Goal: Task Accomplishment & Management: Manage account settings

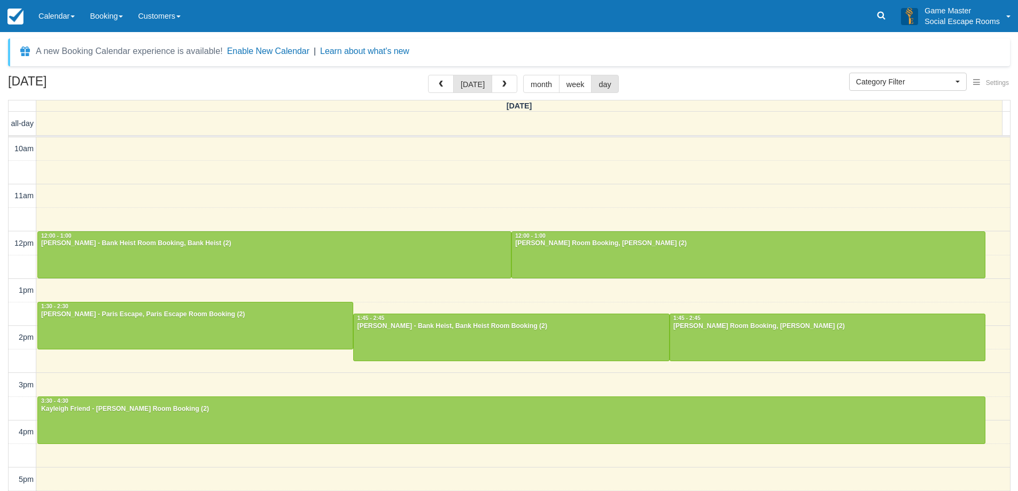
select select
drag, startPoint x: 49, startPoint y: 12, endPoint x: 54, endPoint y: 37, distance: 25.2
click at [49, 12] on link "Calendar" at bounding box center [56, 16] width 51 height 32
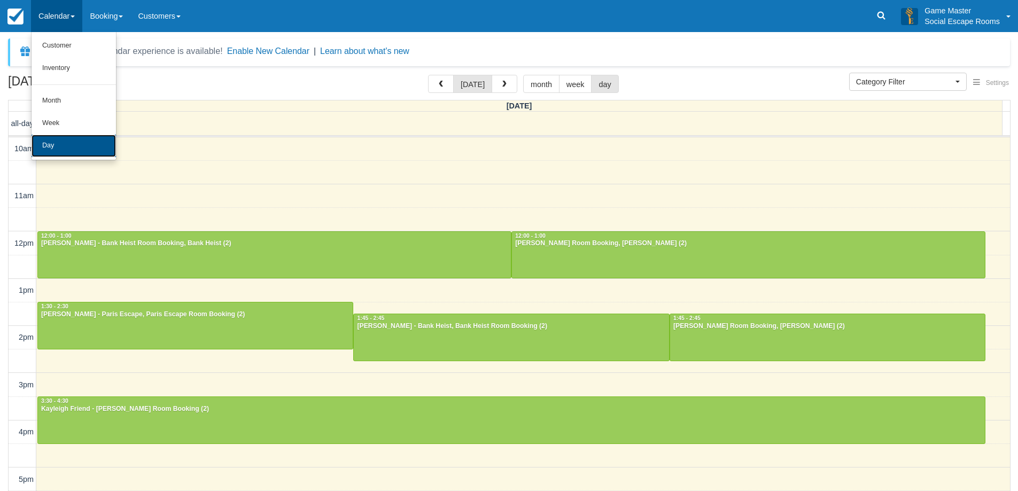
click at [69, 146] on link "Day" at bounding box center [74, 146] width 84 height 22
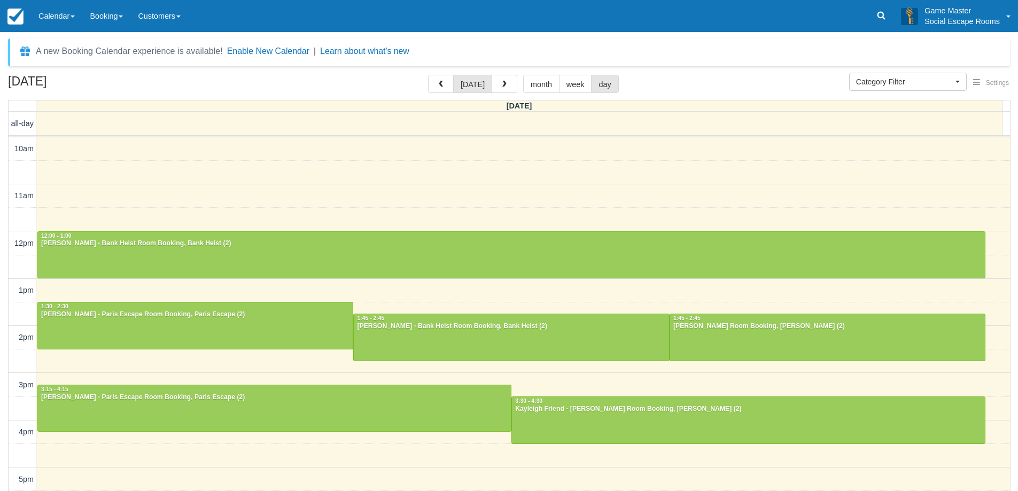
select select
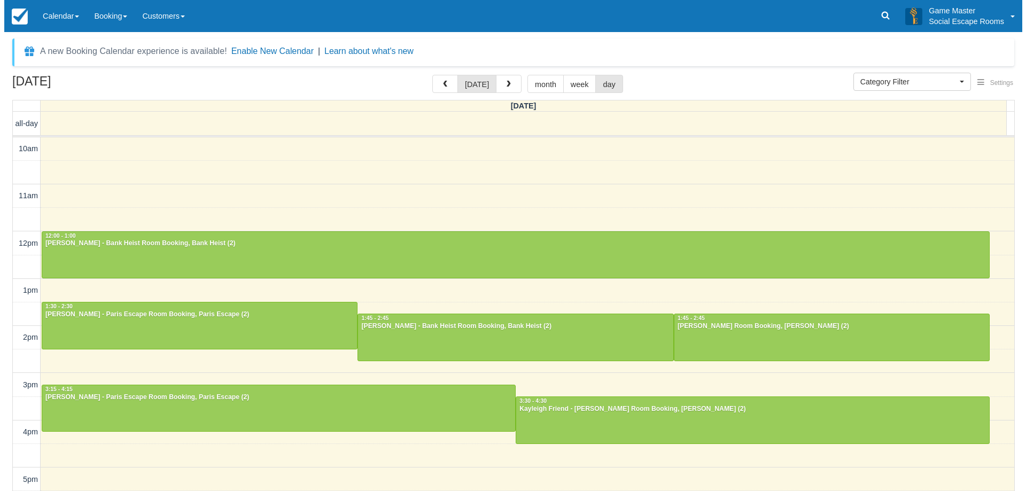
scroll to position [53, 0]
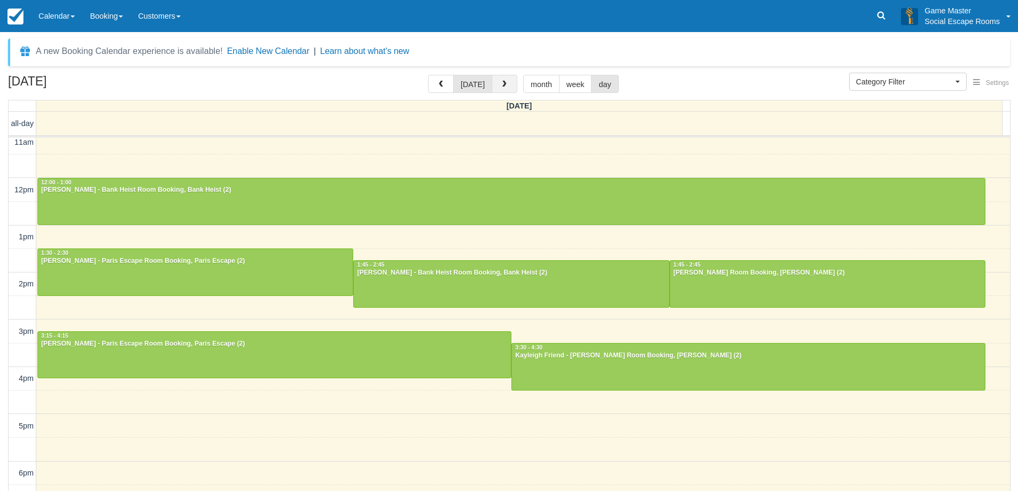
click at [503, 84] on span "button" at bounding box center [504, 84] width 7 height 7
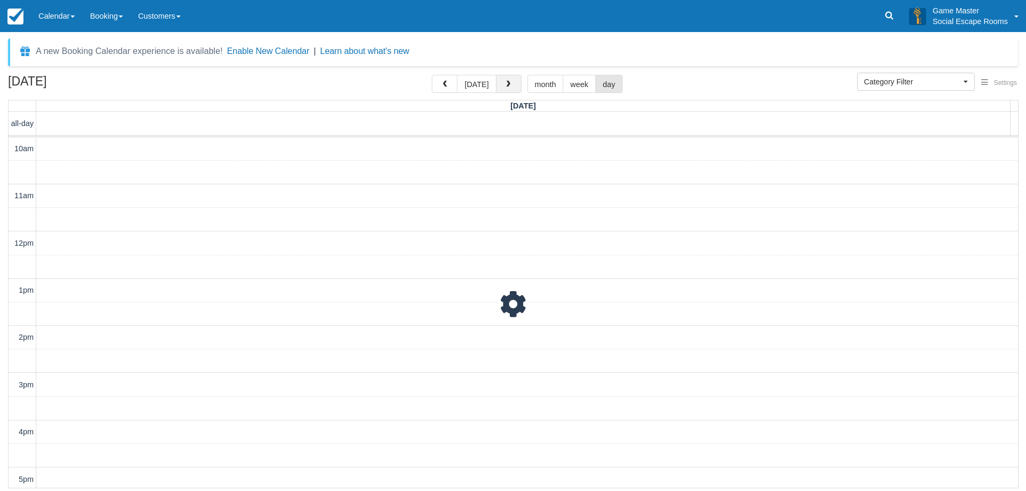
scroll to position [48, 0]
click at [504, 84] on span "button" at bounding box center [507, 84] width 7 height 7
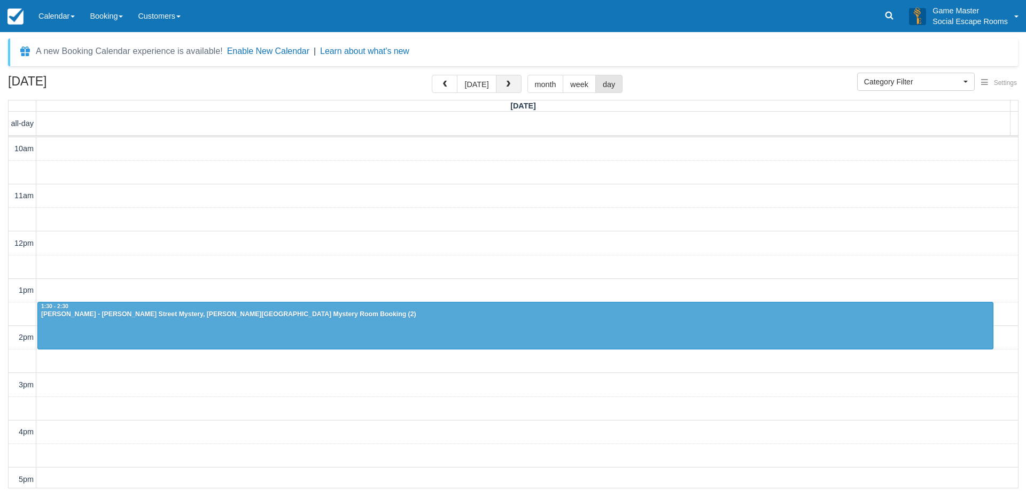
scroll to position [48, 0]
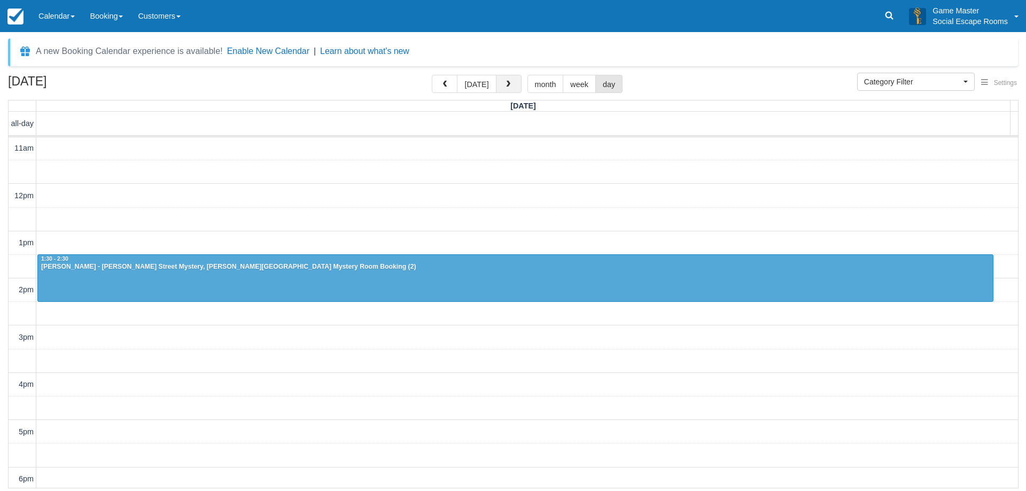
click at [504, 84] on span "button" at bounding box center [507, 84] width 7 height 7
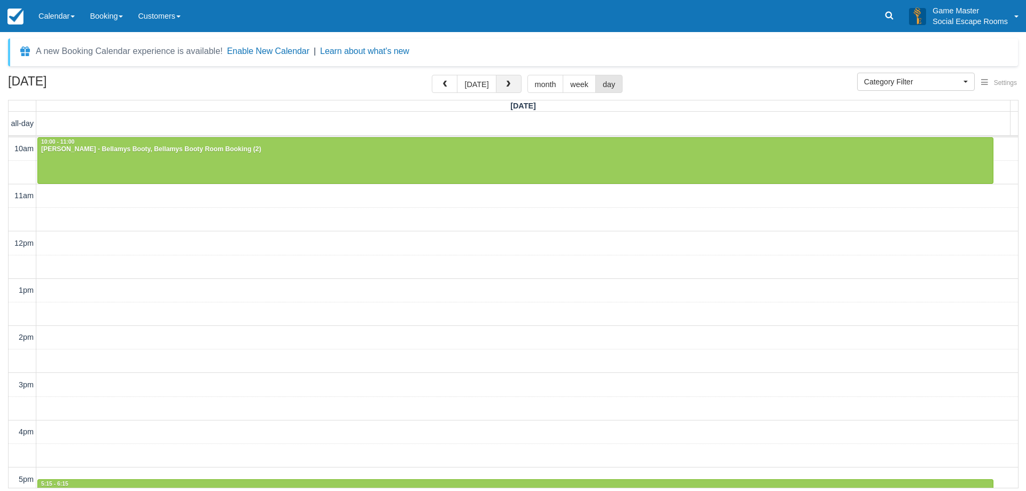
scroll to position [48, 0]
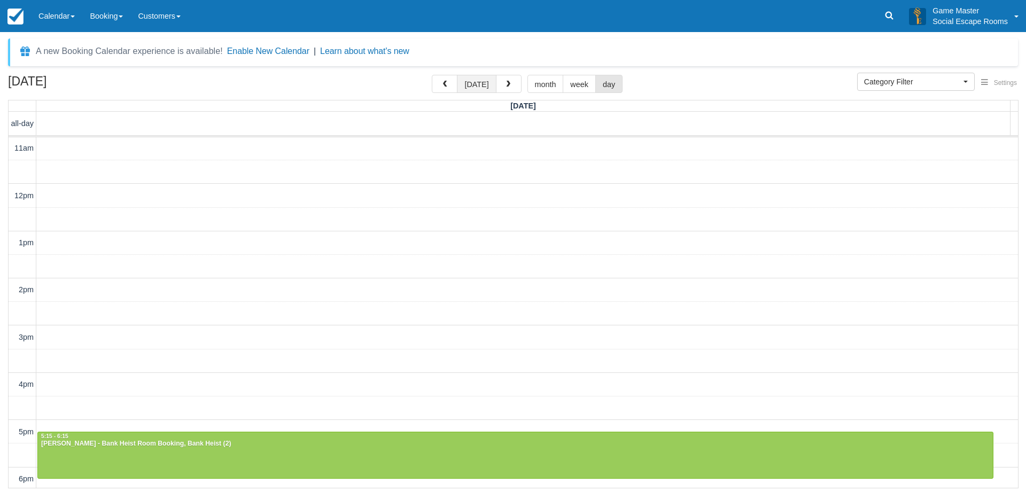
click at [481, 81] on button "[DATE]" at bounding box center [476, 84] width 39 height 18
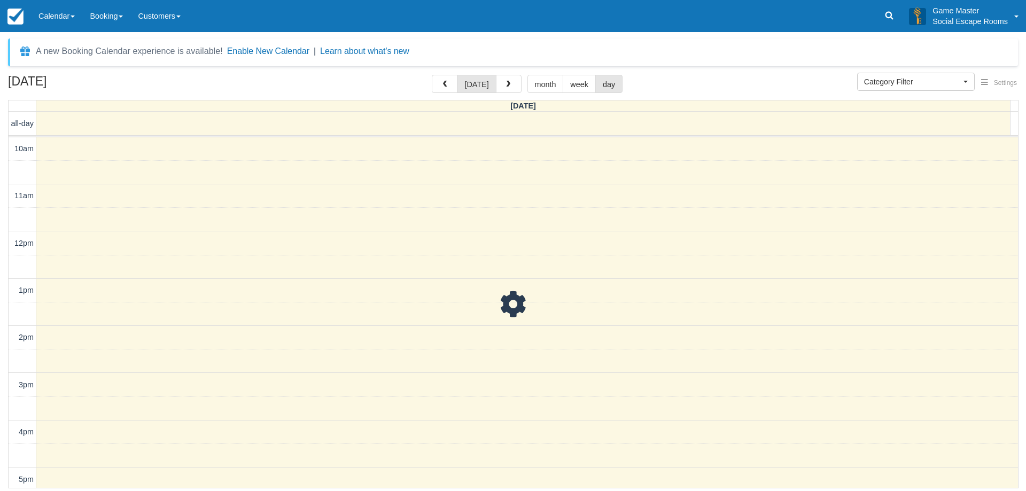
scroll to position [48, 0]
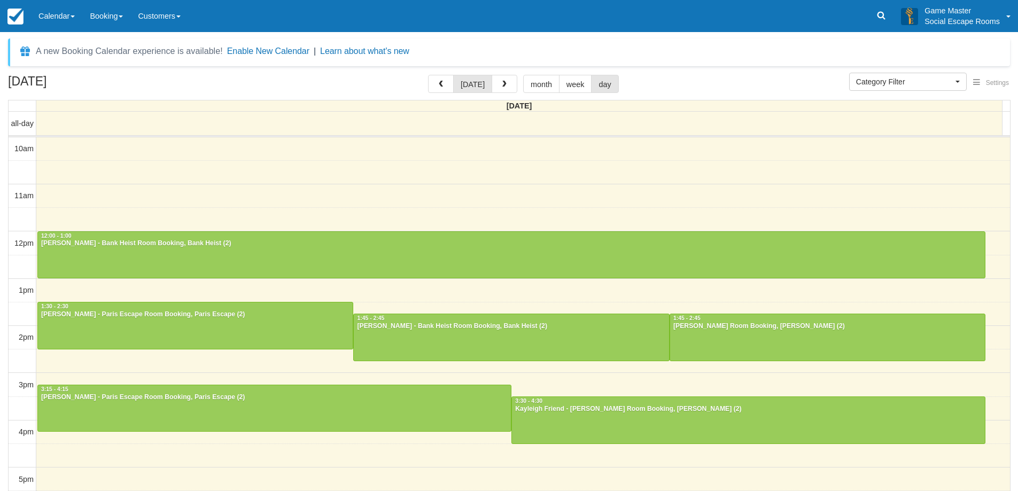
select select
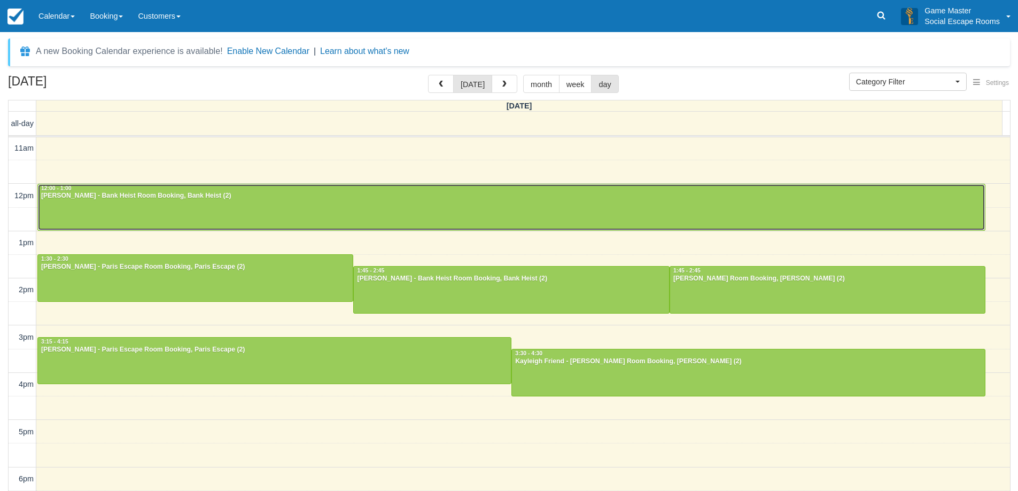
click at [176, 215] on div at bounding box center [511, 207] width 947 height 46
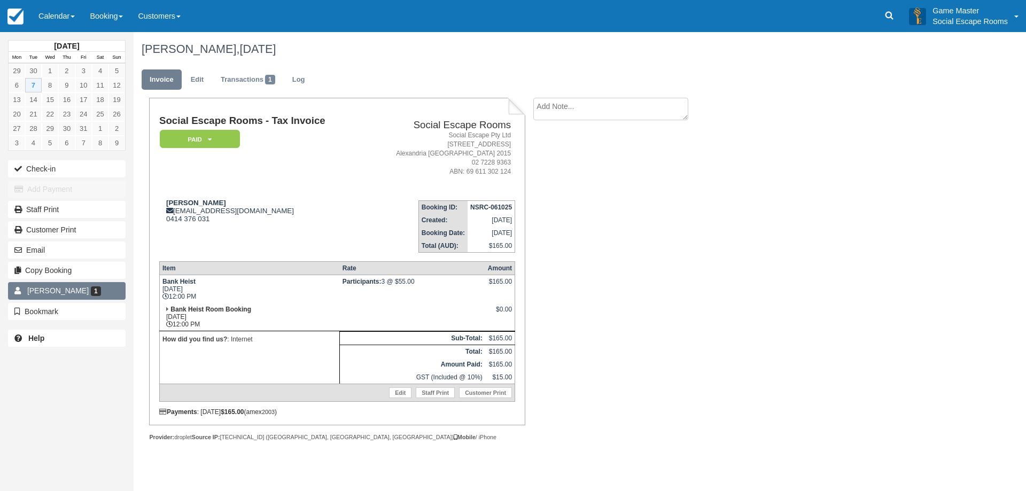
click at [98, 291] on link "Cara Levin 1" at bounding box center [67, 290] width 118 height 17
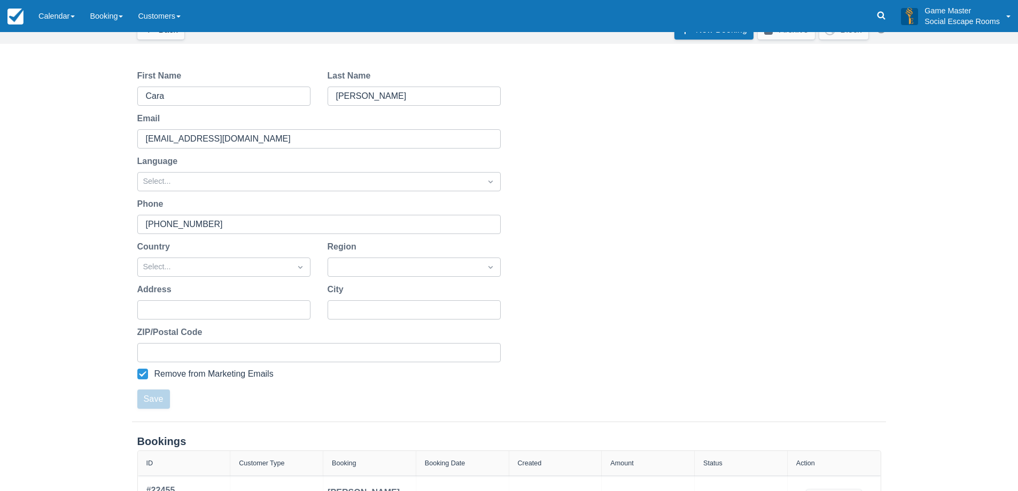
scroll to position [145, 0]
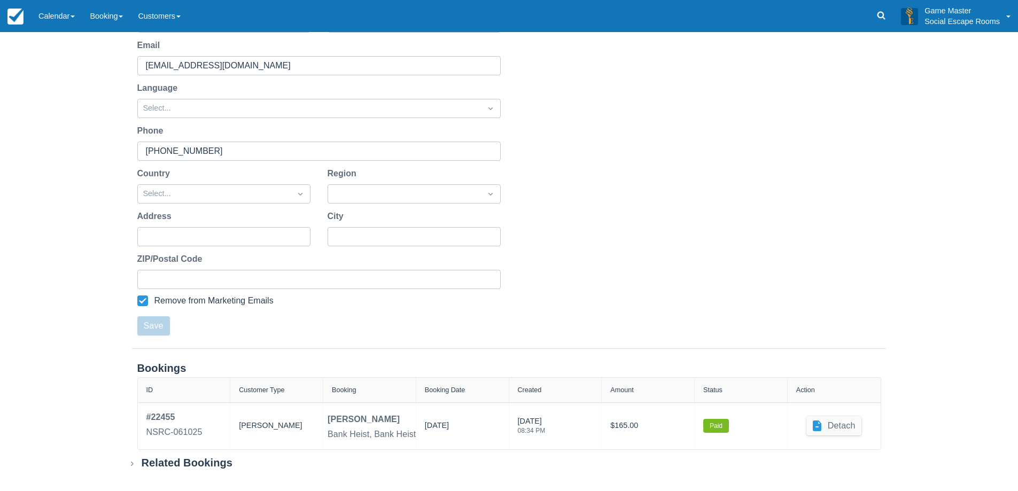
click at [156, 466] on div "Related Bookings" at bounding box center [187, 462] width 91 height 13
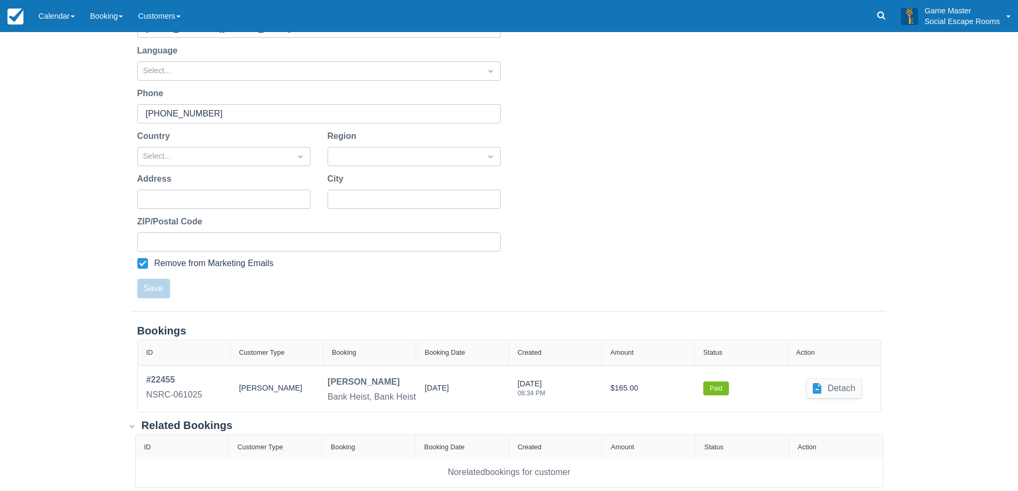
scroll to position [198, 0]
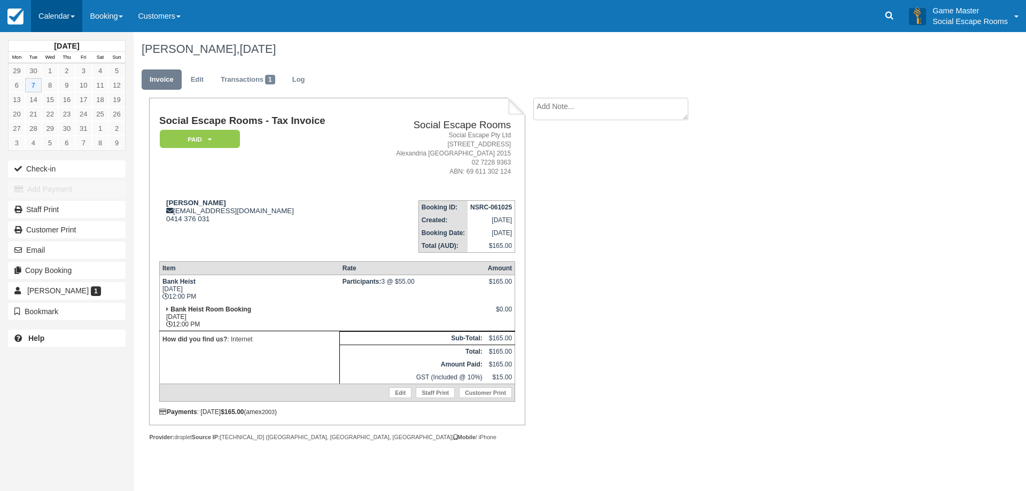
click at [44, 15] on link "Calendar" at bounding box center [56, 16] width 51 height 32
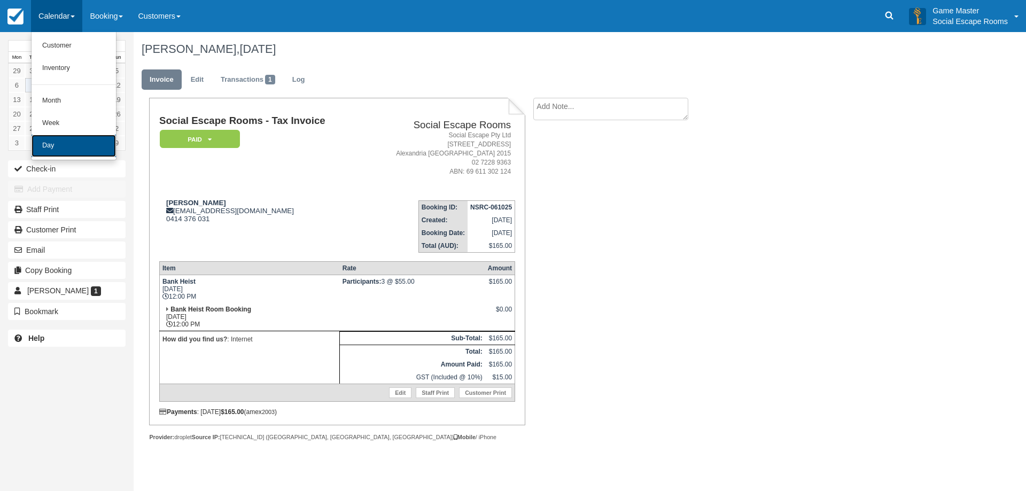
click at [60, 150] on link "Day" at bounding box center [74, 146] width 84 height 22
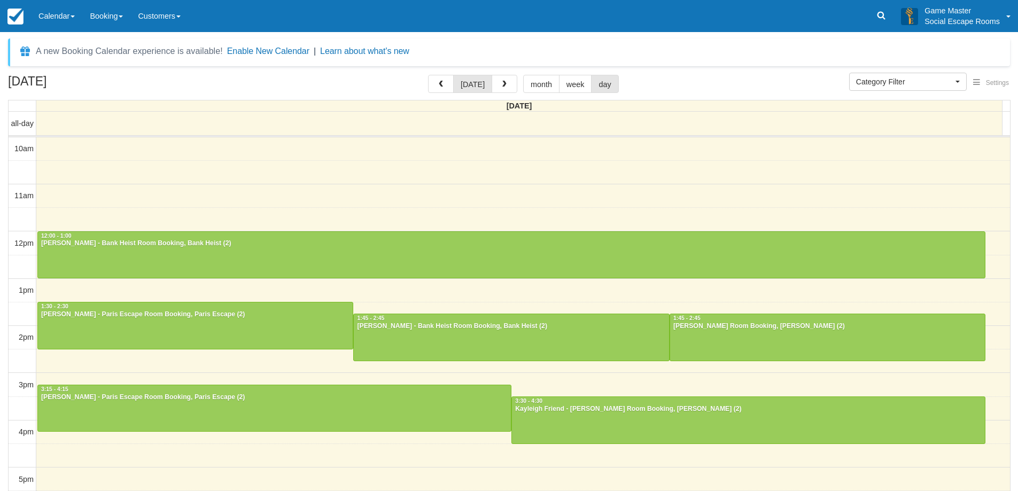
select select
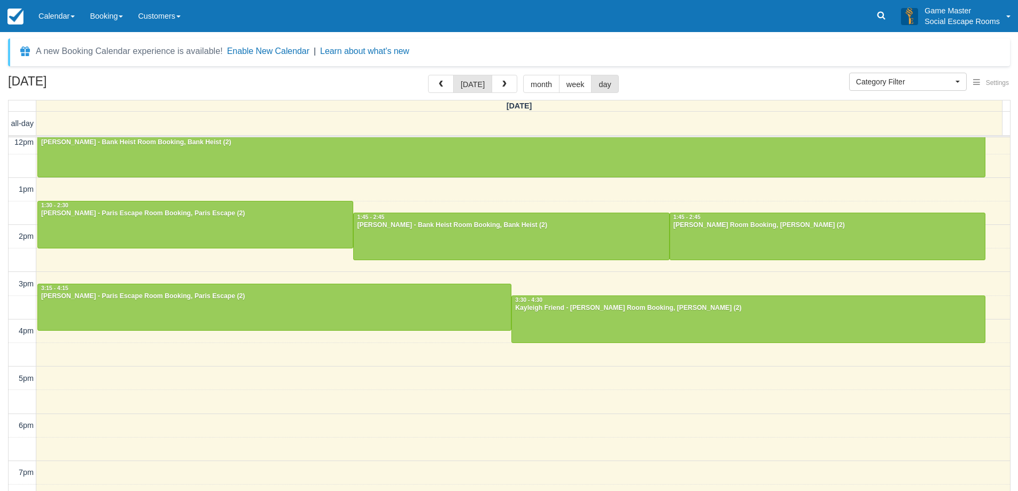
scroll to position [48, 0]
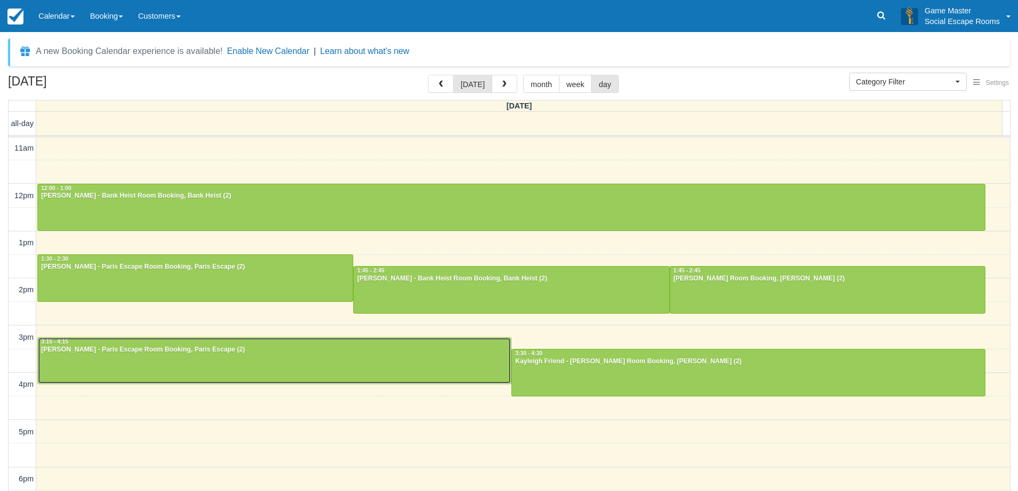
click at [439, 356] on div at bounding box center [274, 361] width 473 height 46
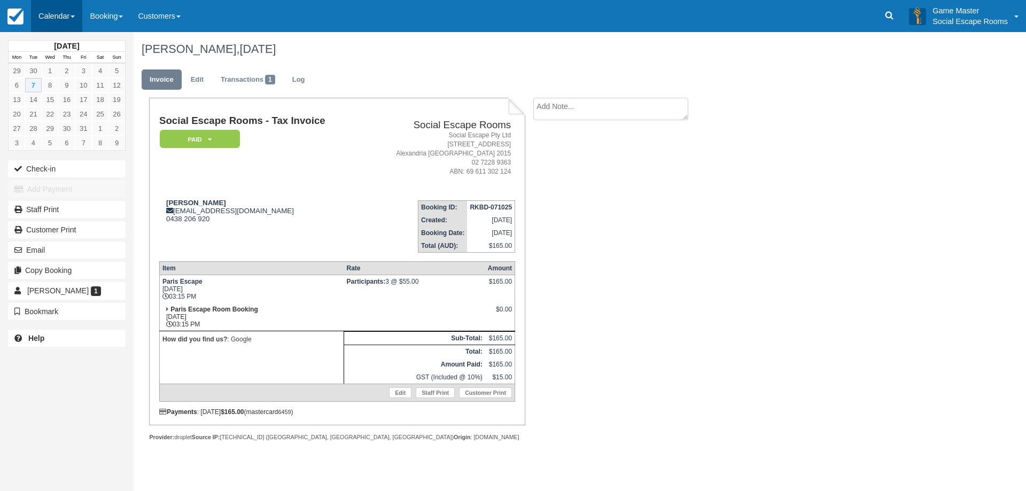
click at [67, 18] on link "Calendar" at bounding box center [56, 16] width 51 height 32
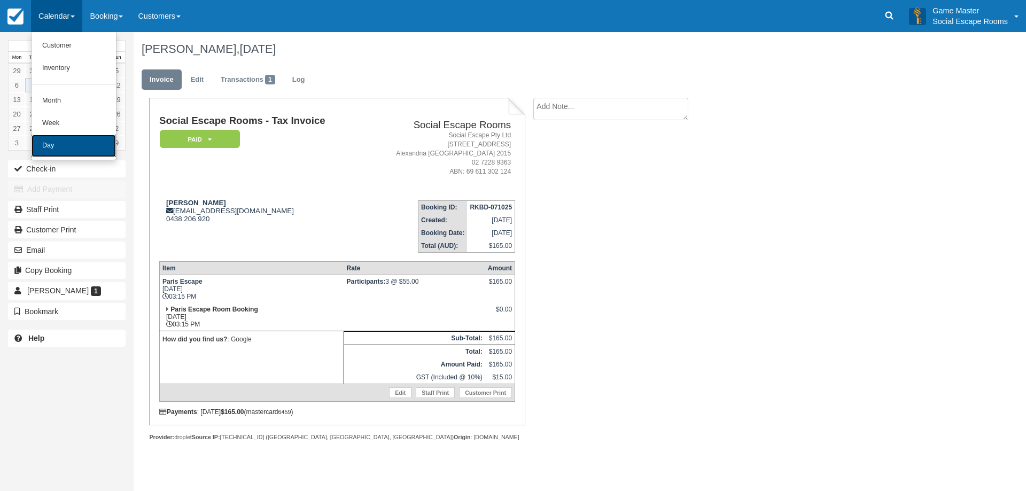
click at [70, 140] on link "Day" at bounding box center [74, 146] width 84 height 22
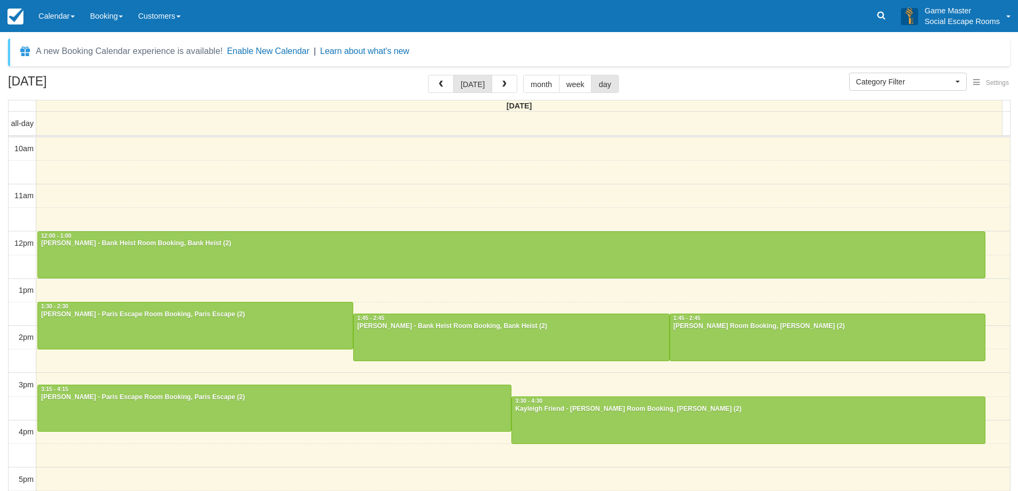
select select
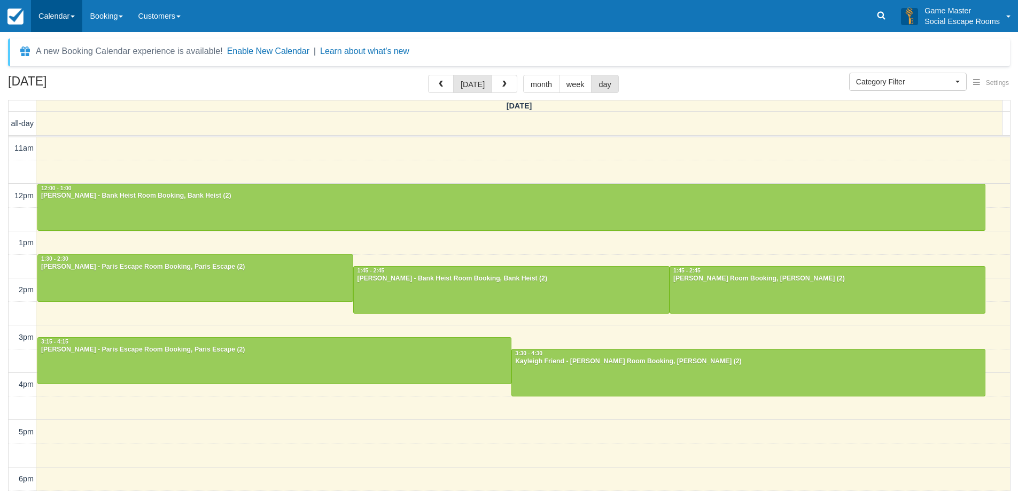
click at [71, 17] on link "Calendar" at bounding box center [56, 16] width 51 height 32
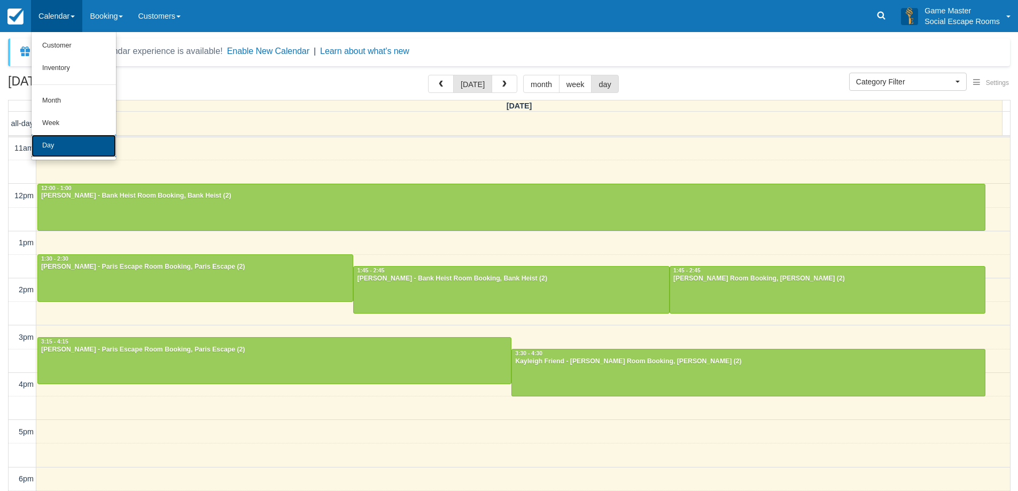
click at [81, 146] on link "Day" at bounding box center [74, 146] width 84 height 22
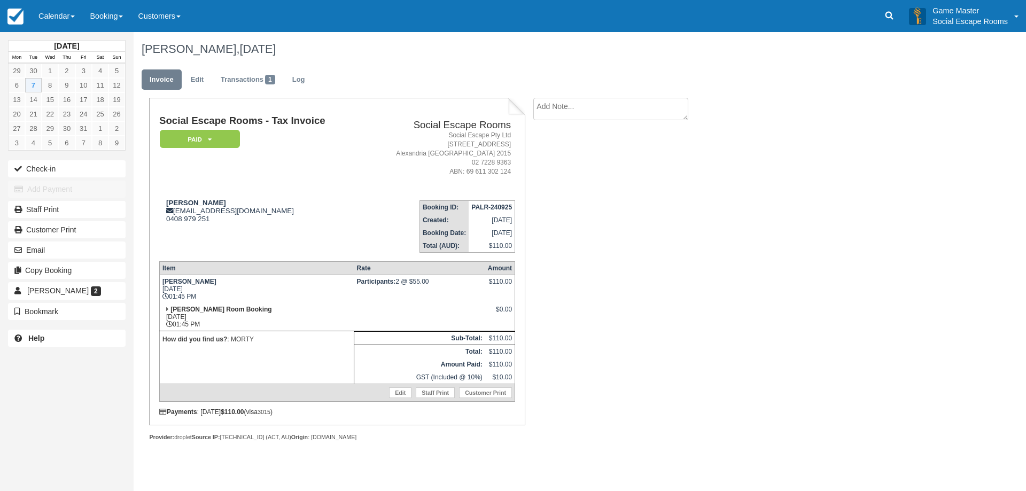
click at [43, 301] on div "Remove Bookmark Bookmark" at bounding box center [67, 311] width 134 height 20
click at [36, 289] on span "[PERSON_NAME]" at bounding box center [57, 290] width 61 height 9
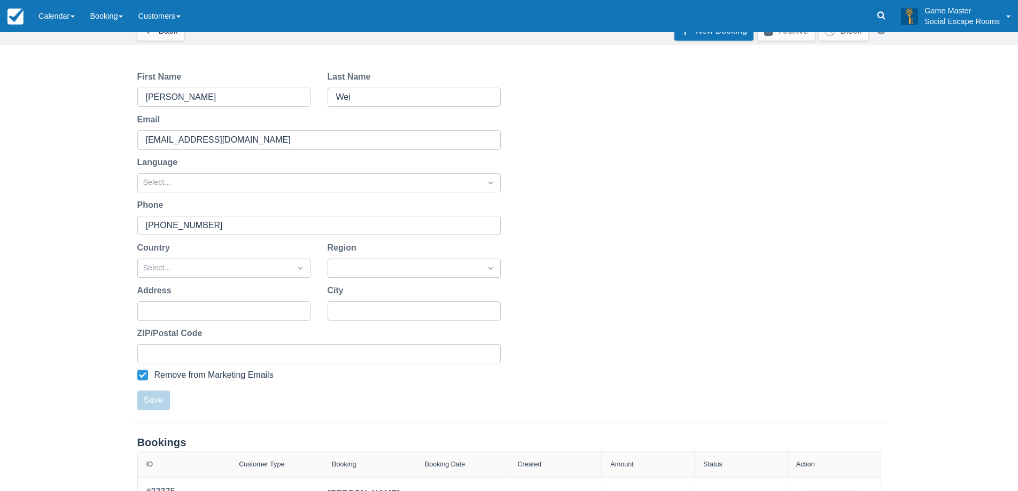
scroll to position [192, 0]
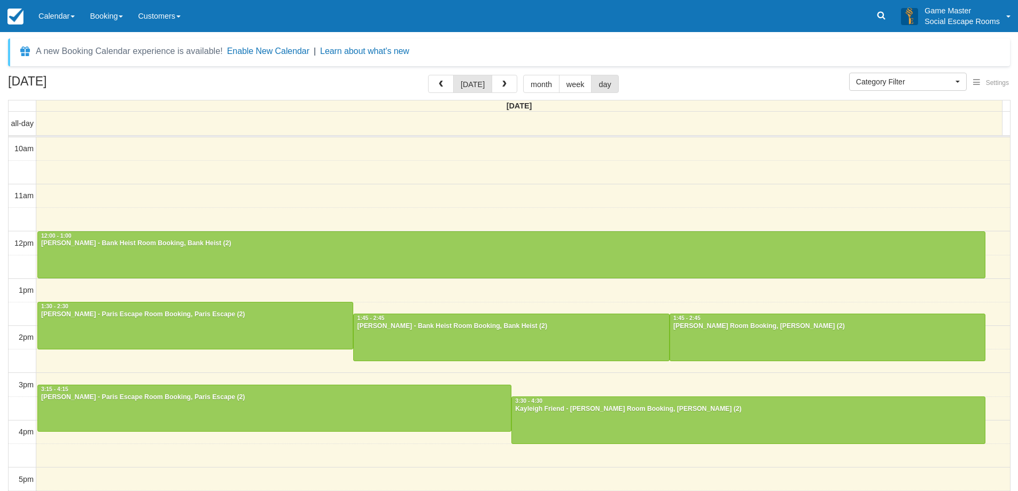
select select
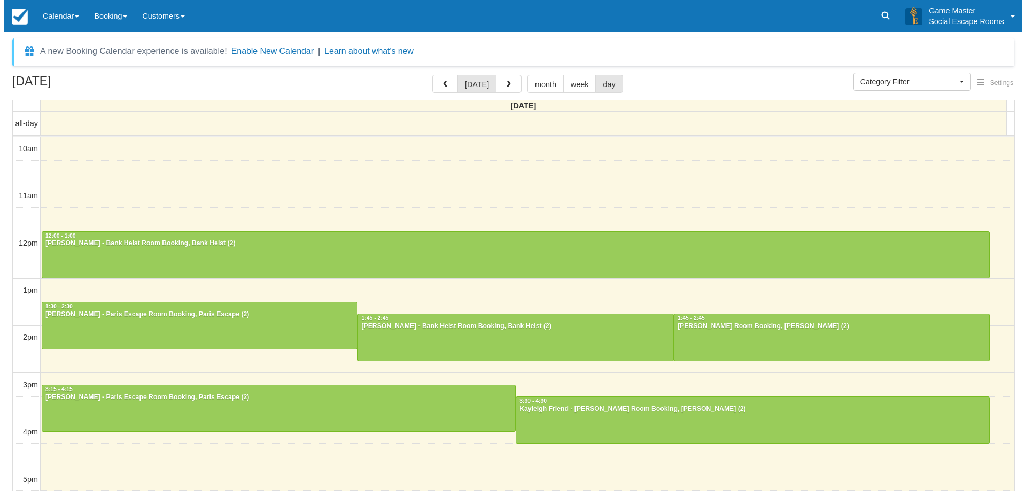
scroll to position [48, 0]
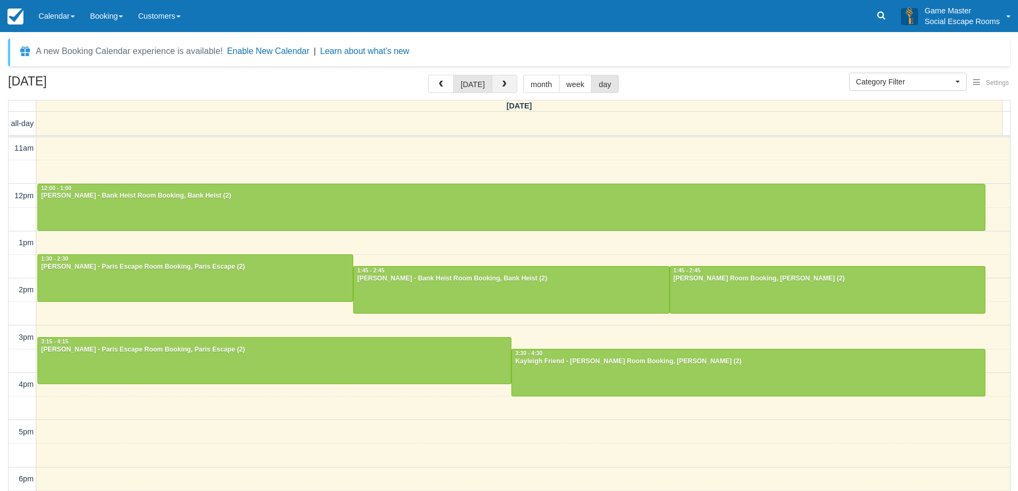
click at [504, 90] on button "button" at bounding box center [505, 84] width 26 height 18
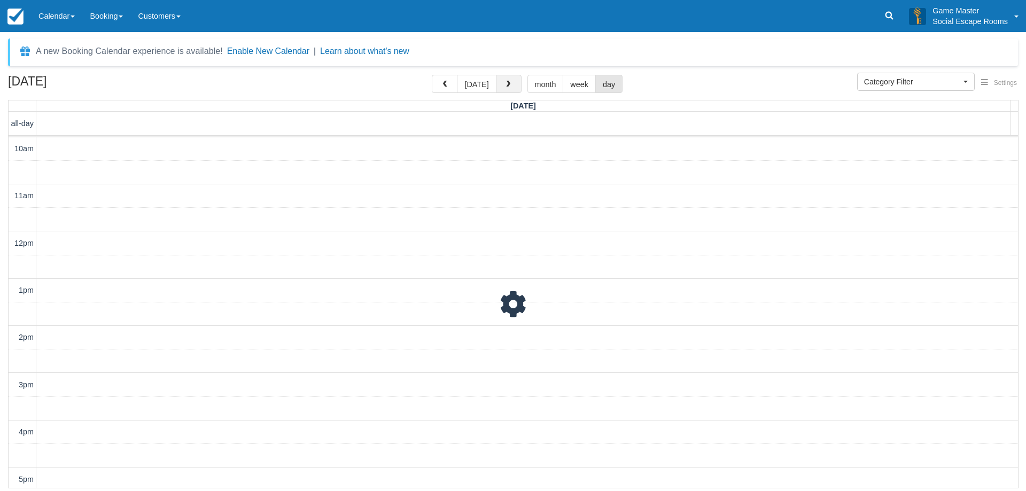
click at [504, 90] on button "button" at bounding box center [509, 84] width 26 height 18
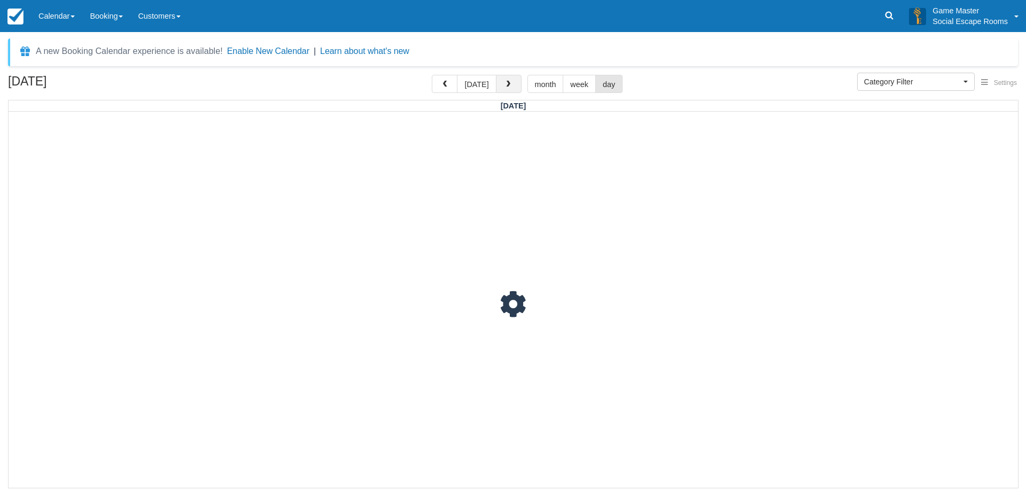
click at [504, 90] on button "button" at bounding box center [509, 84] width 26 height 18
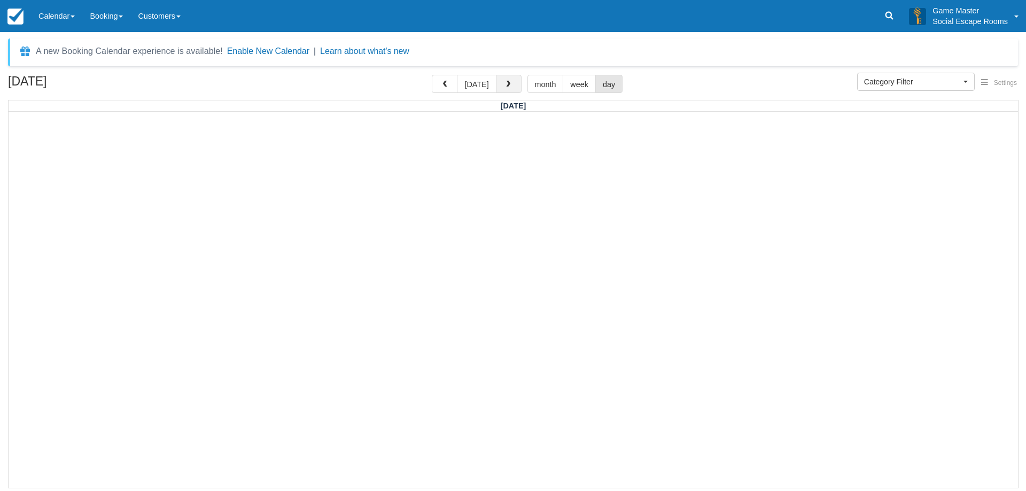
click at [504, 90] on button "button" at bounding box center [509, 84] width 26 height 18
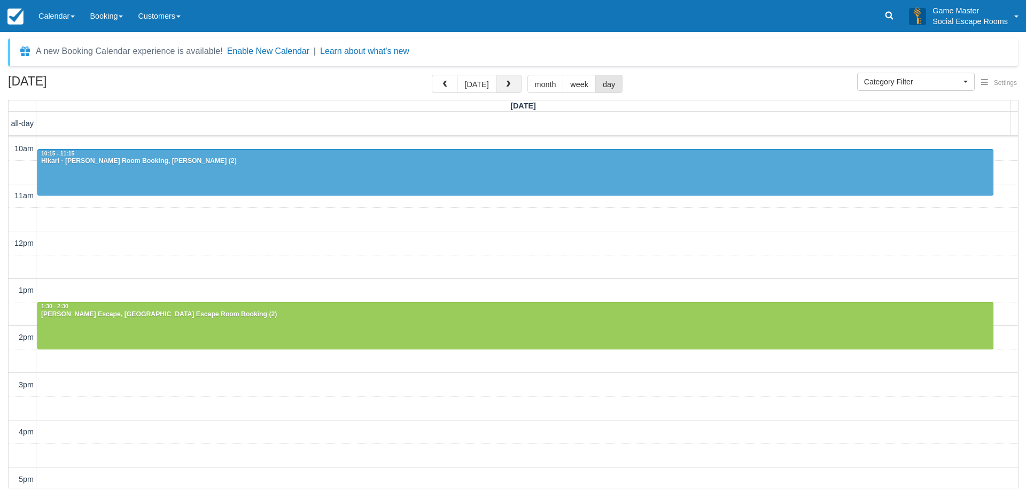
click at [504, 90] on button "button" at bounding box center [509, 84] width 26 height 18
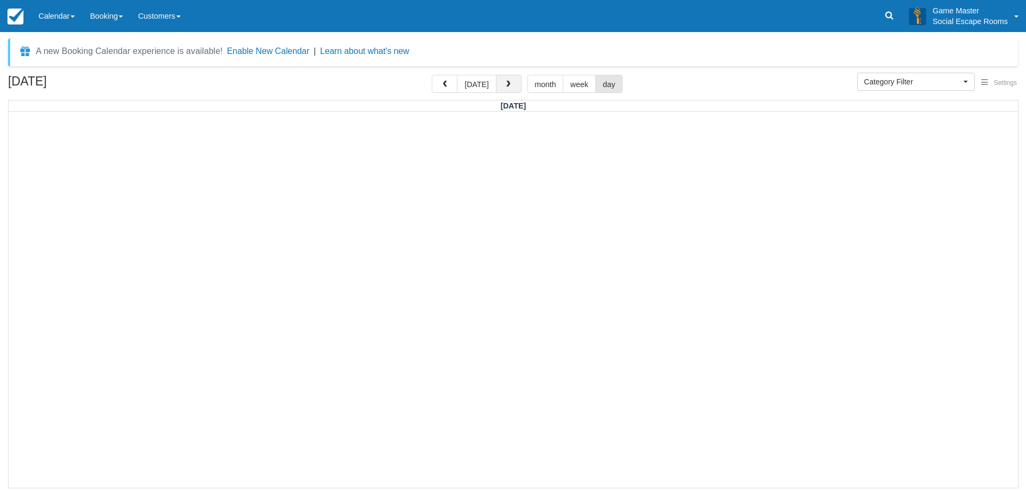
click at [504, 90] on button "button" at bounding box center [509, 84] width 26 height 18
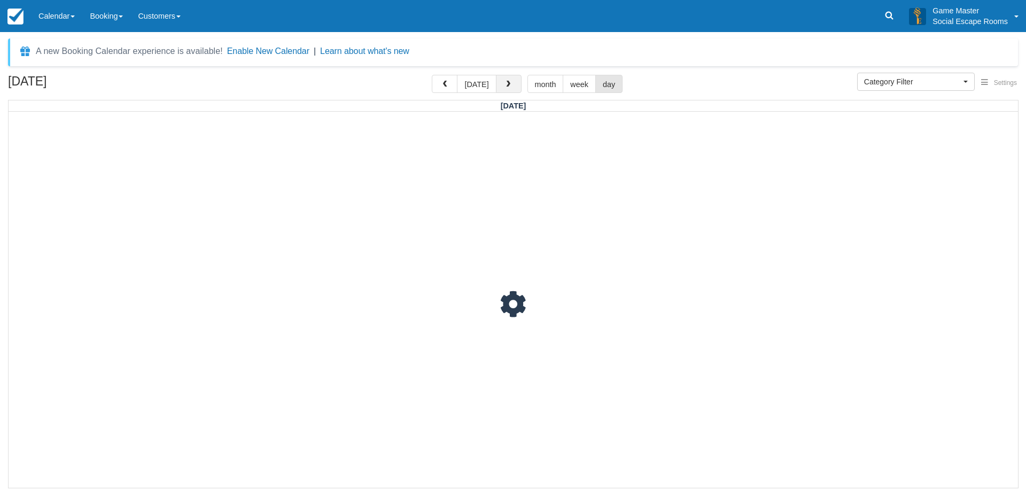
click at [504, 90] on button "button" at bounding box center [509, 84] width 26 height 18
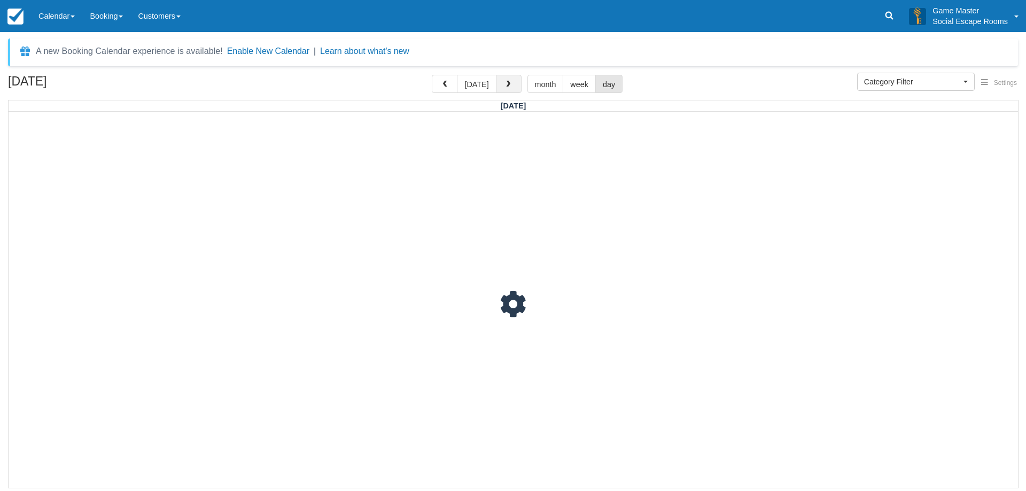
click at [504, 90] on button "button" at bounding box center [509, 84] width 26 height 18
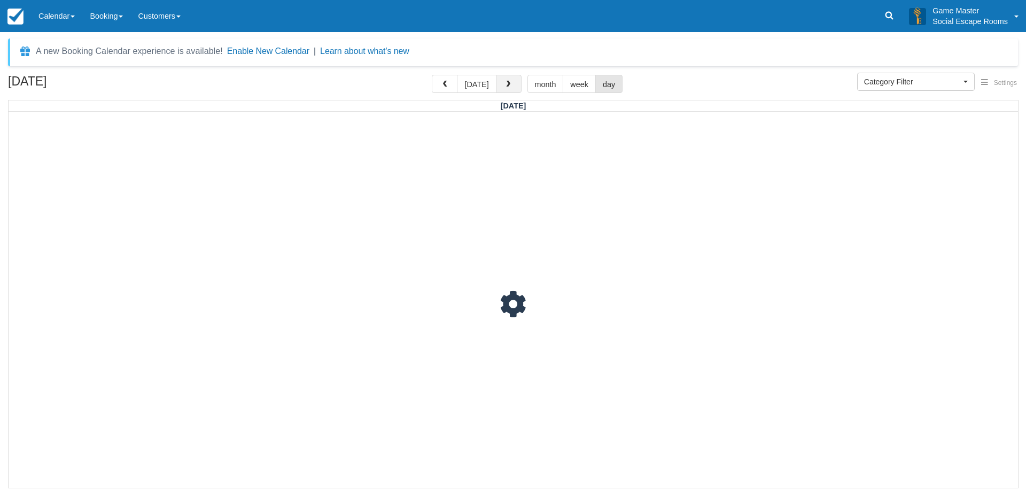
click at [504, 90] on button "button" at bounding box center [509, 84] width 26 height 18
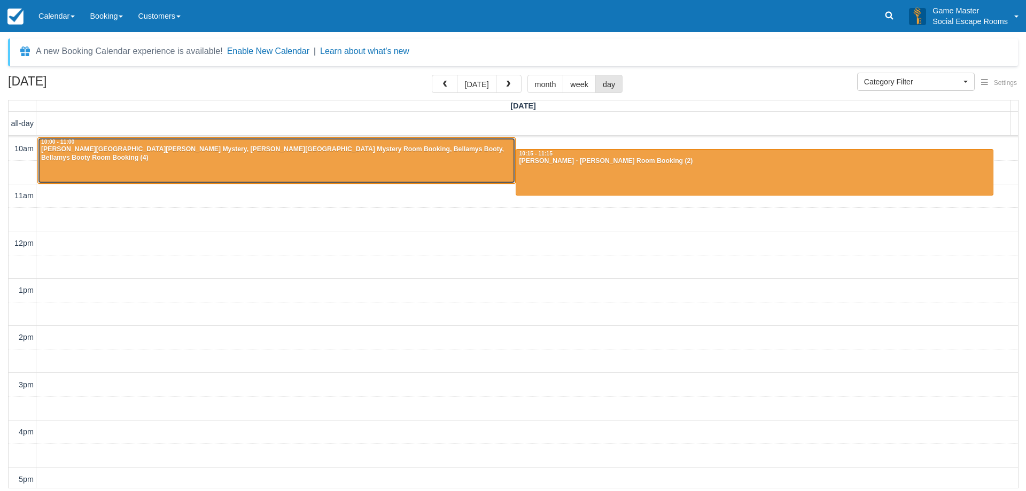
click at [446, 152] on div "John Woods - Baker Street Mystery, Baker Street Mystery Room Booking, Bellamys …" at bounding box center [277, 153] width 472 height 17
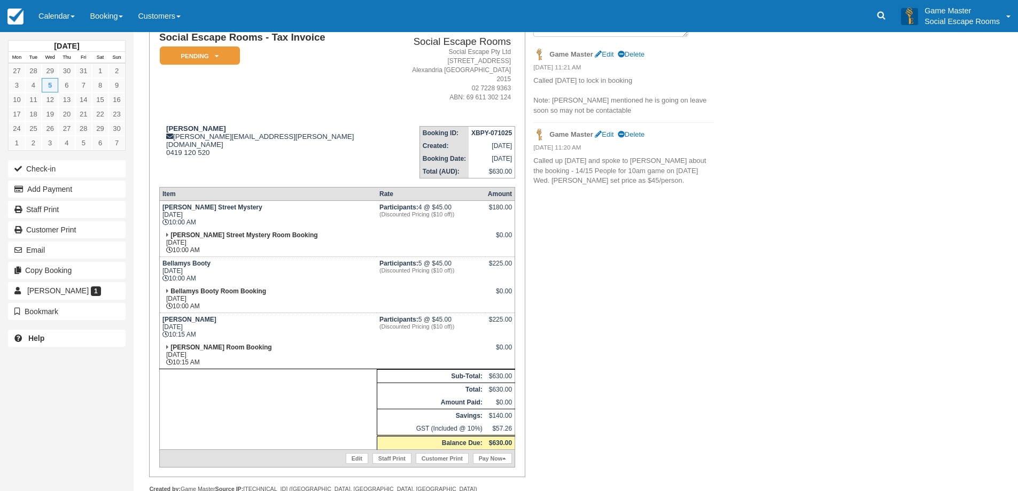
scroll to position [99, 0]
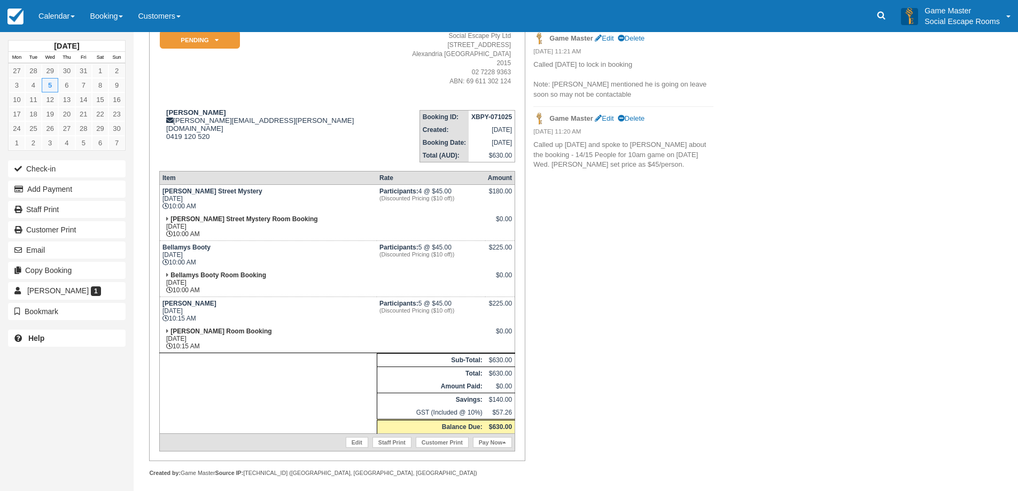
drag, startPoint x: 441, startPoint y: 282, endPoint x: 380, endPoint y: 264, distance: 63.8
click at [380, 269] on td at bounding box center [431, 283] width 108 height 28
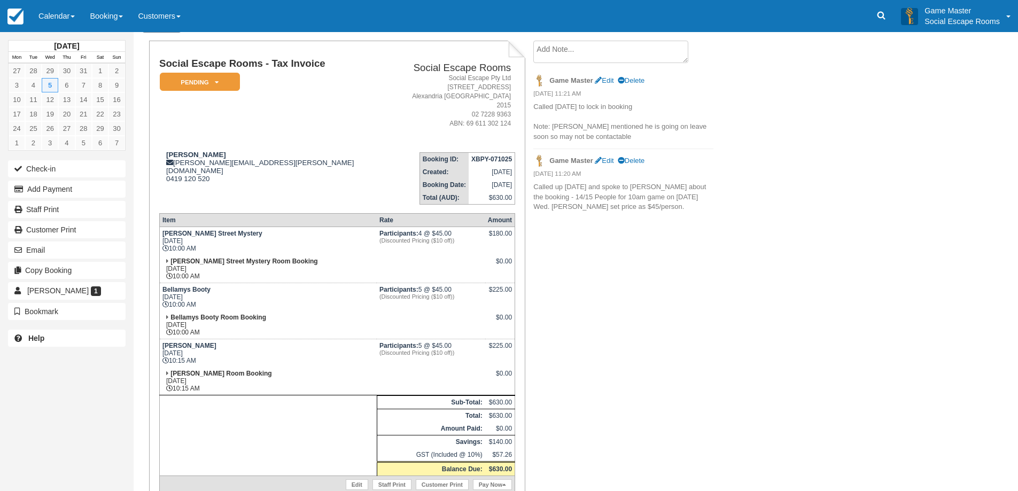
scroll to position [0, 0]
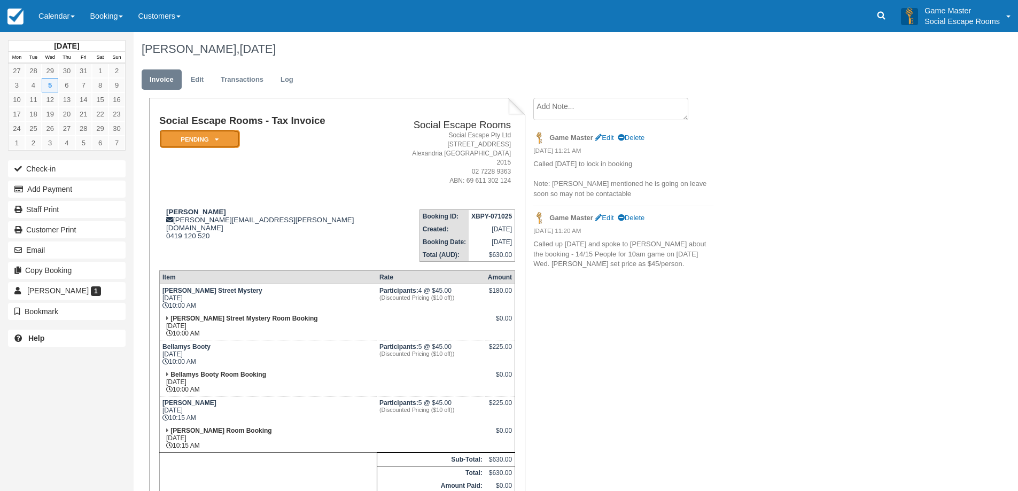
click at [209, 142] on em "Pending" at bounding box center [200, 139] width 80 height 19
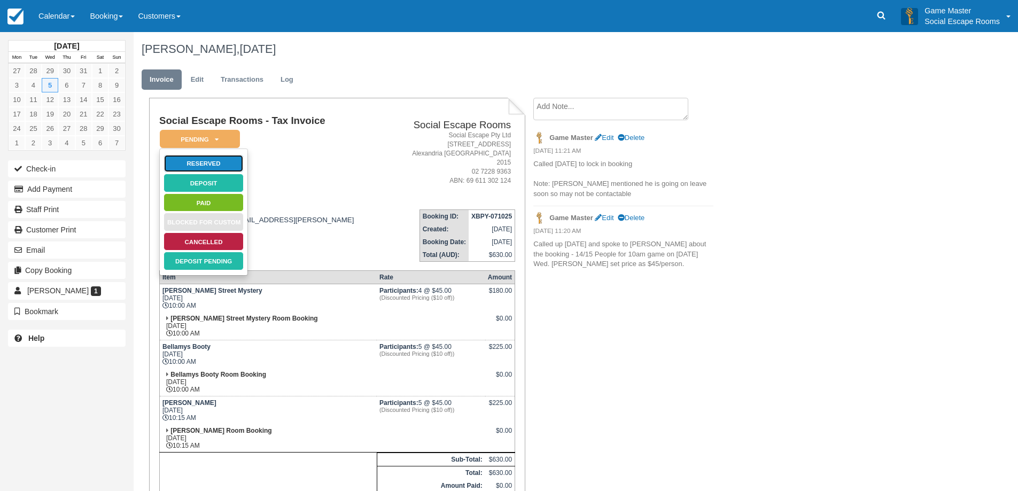
click at [219, 160] on link "Reserved" at bounding box center [203, 163] width 80 height 19
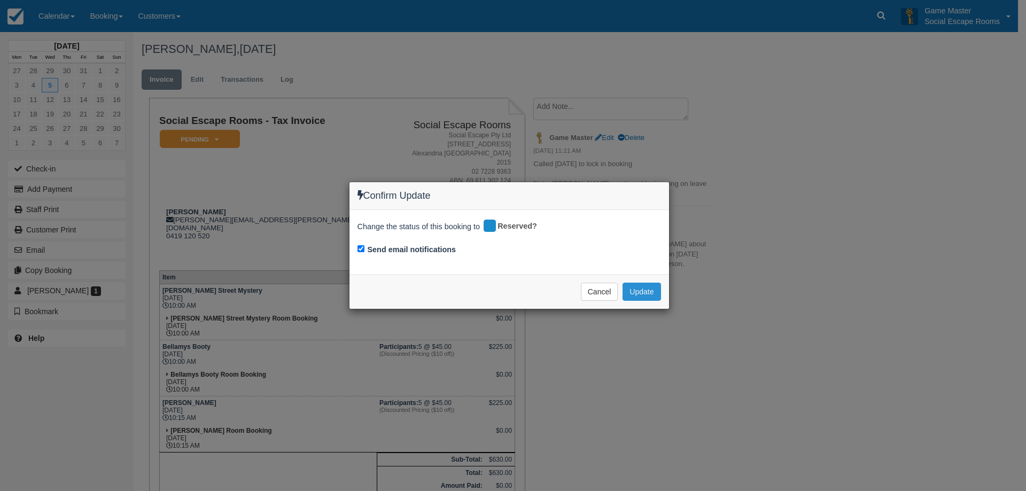
click at [646, 291] on button "Update" at bounding box center [641, 292] width 38 height 18
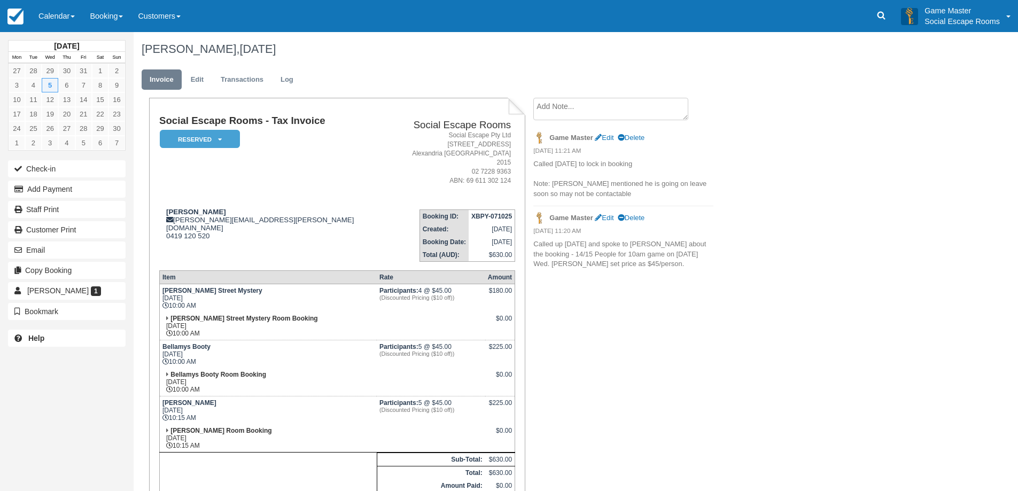
scroll to position [53, 0]
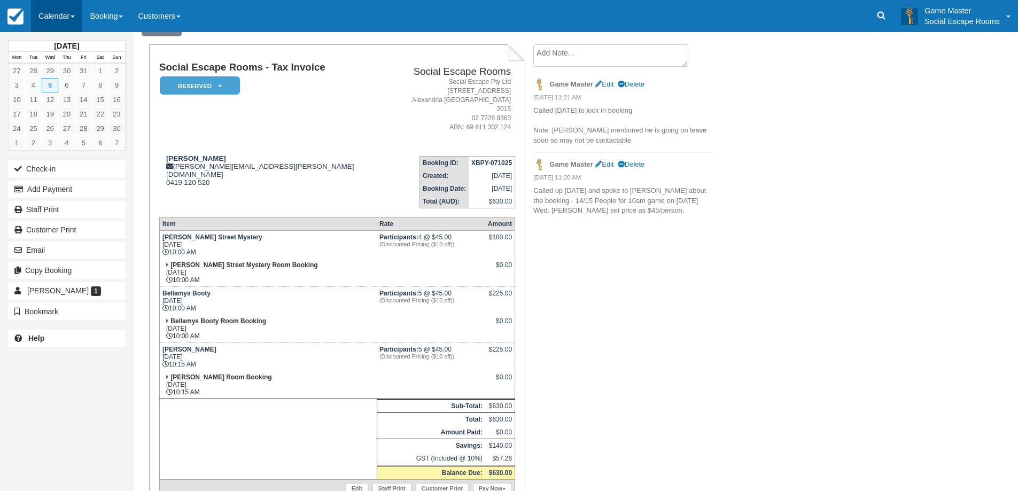
click at [66, 10] on link "Calendar" at bounding box center [56, 16] width 51 height 32
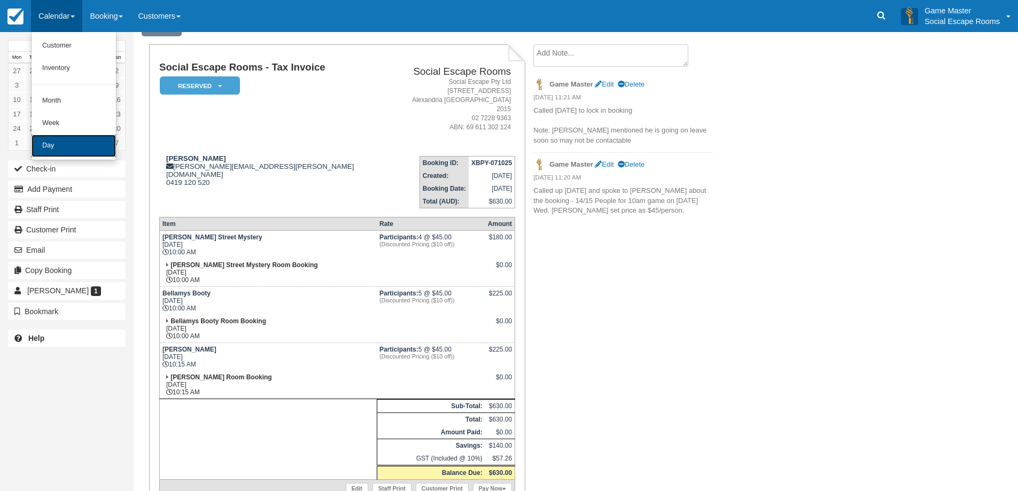
click at [88, 147] on link "Day" at bounding box center [74, 146] width 84 height 22
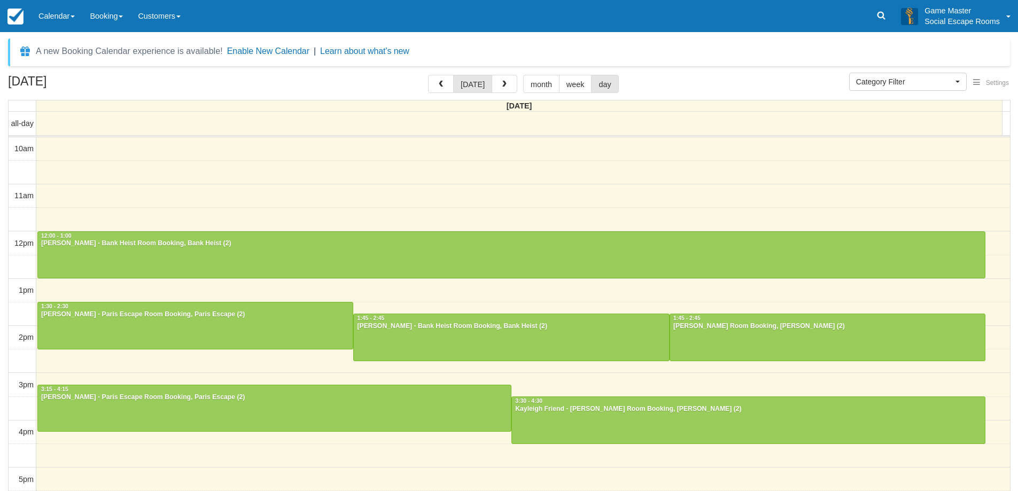
select select
